Goal: Information Seeking & Learning: Learn about a topic

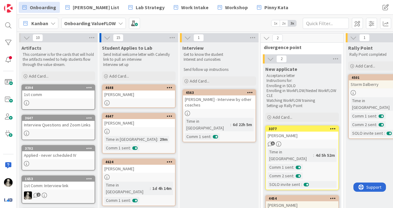
scroll to position [0, 11]
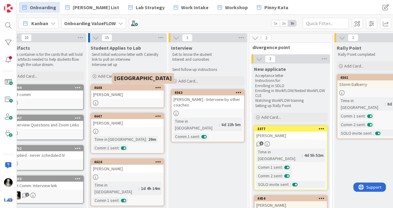
click at [138, 95] on div "[PERSON_NAME]" at bounding box center [127, 95] width 72 height 8
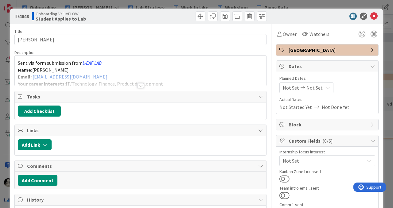
click at [142, 84] on div at bounding box center [140, 85] width 7 height 5
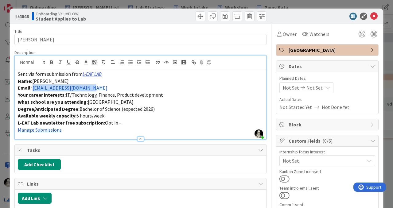
drag, startPoint x: 92, startPoint y: 90, endPoint x: 34, endPoint y: 88, distance: 58.1
click at [34, 88] on p "Email: [EMAIL_ADDRESS][DOMAIN_NAME]" at bounding box center [140, 87] width 245 height 7
click at [93, 89] on p "Email: [EMAIL_ADDRESS][DOMAIN_NAME]" at bounding box center [140, 87] width 245 height 7
drag, startPoint x: 93, startPoint y: 89, endPoint x: 33, endPoint y: 88, distance: 60.2
click at [33, 88] on p "Email: [EMAIL_ADDRESS][DOMAIN_NAME]" at bounding box center [140, 87] width 245 height 7
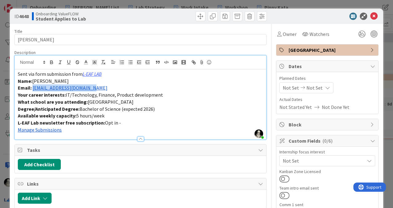
copy link "[EMAIL_ADDRESS][DOMAIN_NAME]"
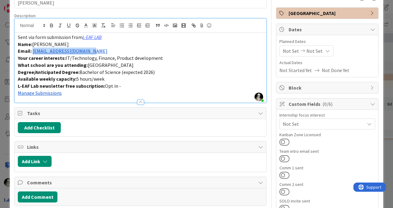
scroll to position [44, 0]
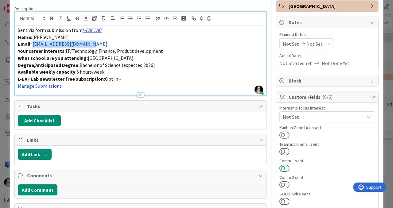
click at [283, 166] on button at bounding box center [284, 168] width 10 height 8
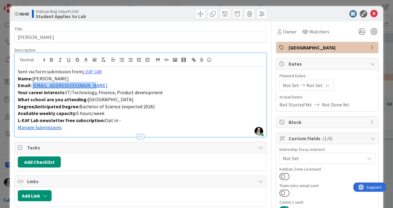
scroll to position [0, 0]
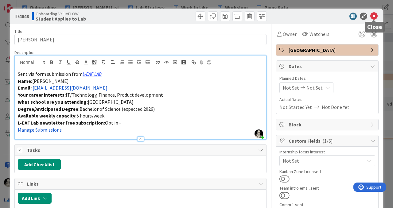
click at [372, 14] on icon at bounding box center [373, 16] width 7 height 7
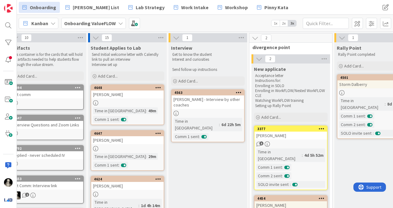
click at [149, 95] on div "[PERSON_NAME]" at bounding box center [127, 95] width 72 height 8
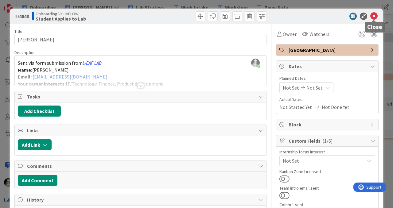
click at [375, 16] on icon at bounding box center [373, 16] width 7 height 7
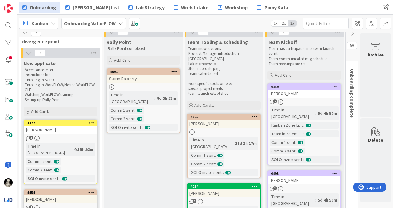
scroll to position [0, 242]
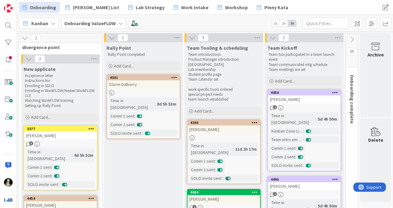
click at [352, 38] on icon at bounding box center [352, 39] width 7 height 7
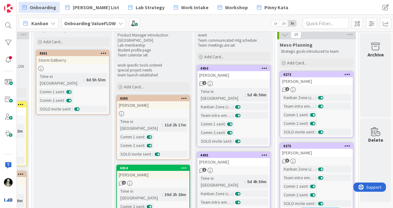
scroll to position [0, 312]
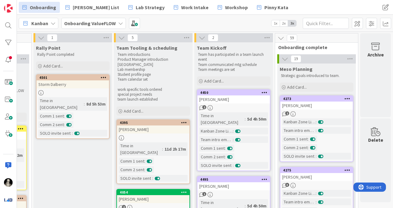
click at [284, 57] on icon at bounding box center [285, 59] width 7 height 7
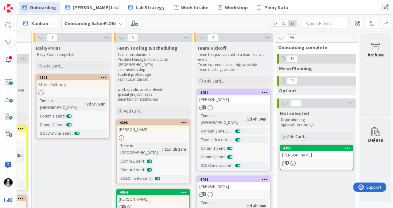
click at [286, 102] on icon at bounding box center [285, 103] width 7 height 7
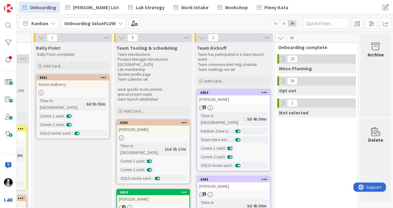
click at [283, 80] on icon at bounding box center [283, 81] width 7 height 7
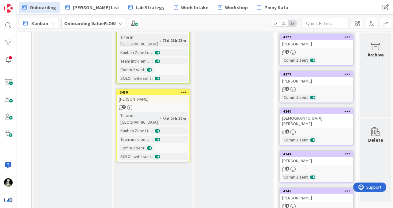
scroll to position [328, 312]
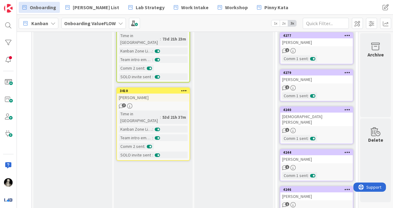
click at [325, 128] on div "1" at bounding box center [316, 130] width 72 height 5
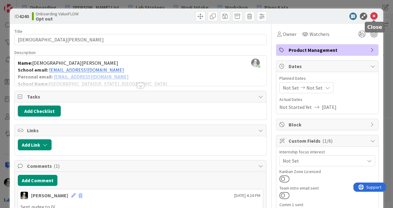
click at [376, 16] on icon at bounding box center [373, 16] width 7 height 7
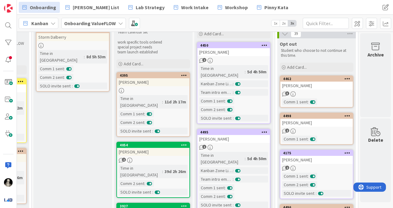
scroll to position [49, 312]
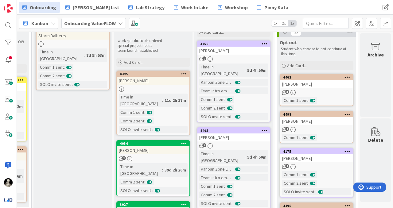
click at [326, 125] on div "[PERSON_NAME]" at bounding box center [316, 121] width 72 height 8
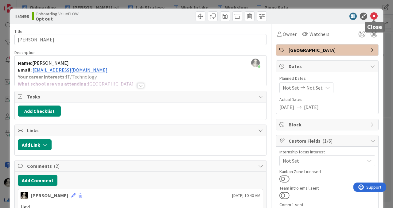
click at [374, 14] on icon at bounding box center [373, 16] width 7 height 7
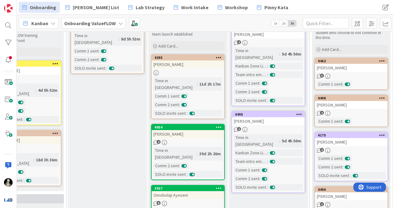
scroll to position [0, 278]
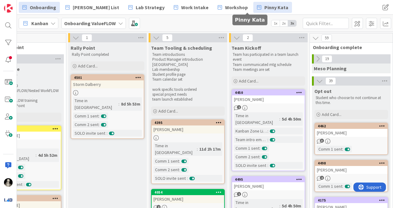
click at [264, 9] on span "Pinny Kata" at bounding box center [276, 7] width 24 height 7
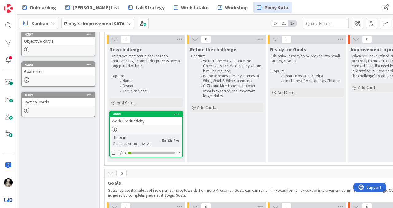
scroll to position [98, 0]
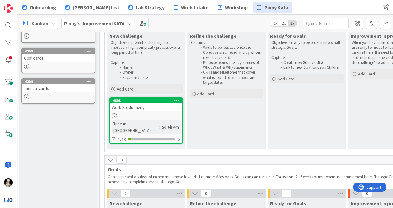
click at [155, 107] on div "Work Productivity" at bounding box center [146, 107] width 72 height 8
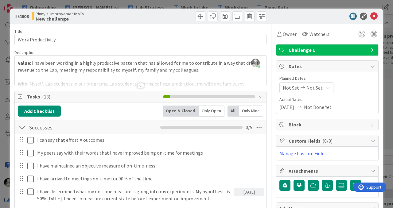
click at [140, 82] on div at bounding box center [141, 78] width 252 height 16
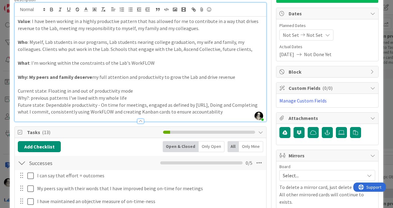
scroll to position [54, 0]
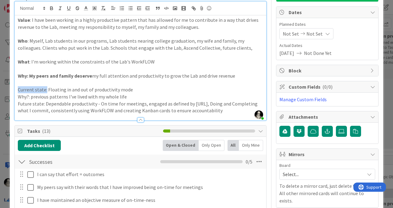
drag, startPoint x: 45, startPoint y: 91, endPoint x: 18, endPoint y: 89, distance: 26.7
click at [18, 89] on p "Current state: Floating in and out of productivity mode" at bounding box center [140, 89] width 245 height 7
click at [52, 8] on icon "button" at bounding box center [51, 8] width 2 height 2
drag, startPoint x: 29, startPoint y: 97, endPoint x: 18, endPoint y: 97, distance: 10.4
click at [18, 97] on p "Why?: previous patterns I've lived with my whole life" at bounding box center [140, 96] width 245 height 7
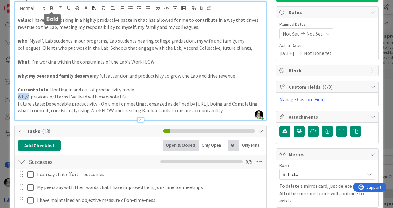
click at [51, 9] on icon "button" at bounding box center [52, 9] width 6 height 6
drag, startPoint x: 43, startPoint y: 104, endPoint x: 18, endPoint y: 103, distance: 24.6
click at [18, 103] on p "Future state: Dependable productivity - On time for meetings, engaged as define…" at bounding box center [140, 107] width 245 height 14
click at [51, 9] on icon "button" at bounding box center [52, 9] width 6 height 6
click at [82, 103] on p "Future state : Dependable productivity - On time for meetings, engaged as defin…" at bounding box center [140, 107] width 245 height 14
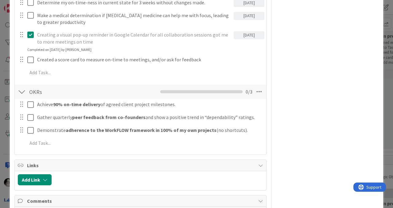
scroll to position [375, 0]
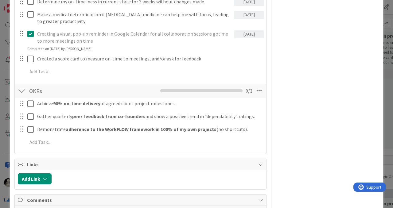
click at [22, 130] on div at bounding box center [22, 129] width 8 height 9
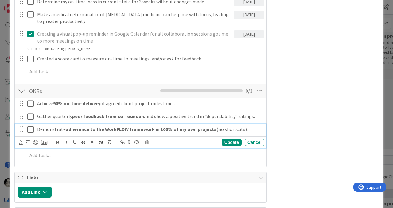
click at [48, 129] on p "Demonstrate adherence to the WorkFLOW framework in 100% of my own projects (no …" at bounding box center [149, 129] width 225 height 7
click at [145, 143] on icon at bounding box center [147, 142] width 4 height 4
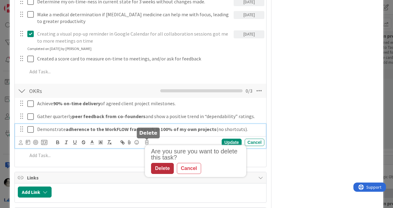
click at [160, 166] on div "Delete" at bounding box center [162, 168] width 23 height 11
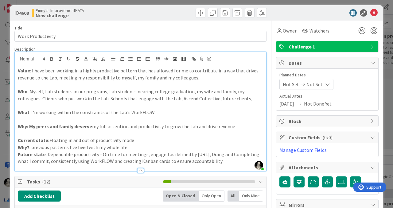
scroll to position [0, 0]
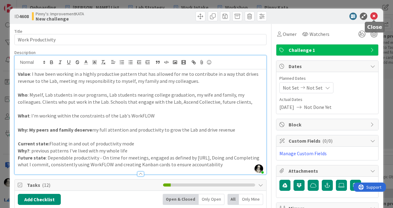
click at [374, 17] on icon at bounding box center [373, 16] width 7 height 7
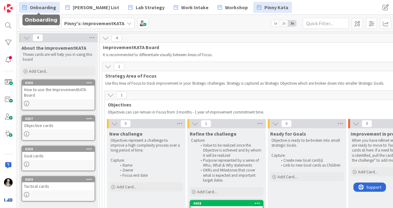
drag, startPoint x: 153, startPoint y: 160, endPoint x: 58, endPoint y: 2, distance: 183.6
